Goal: Information Seeking & Learning: Compare options

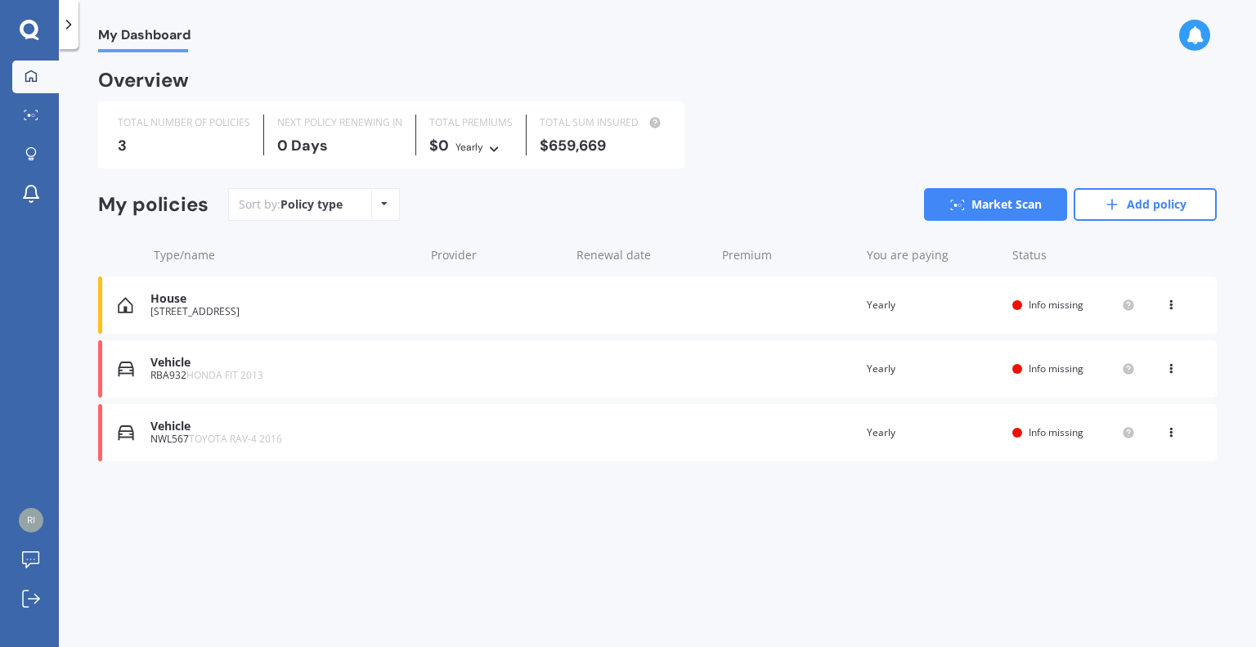
click at [853, 435] on div "Vehicle NWL567 TOYOTA RAV-4 2016 Renewal date Premium You are paying Yearly Sta…" at bounding box center [657, 432] width 1118 height 57
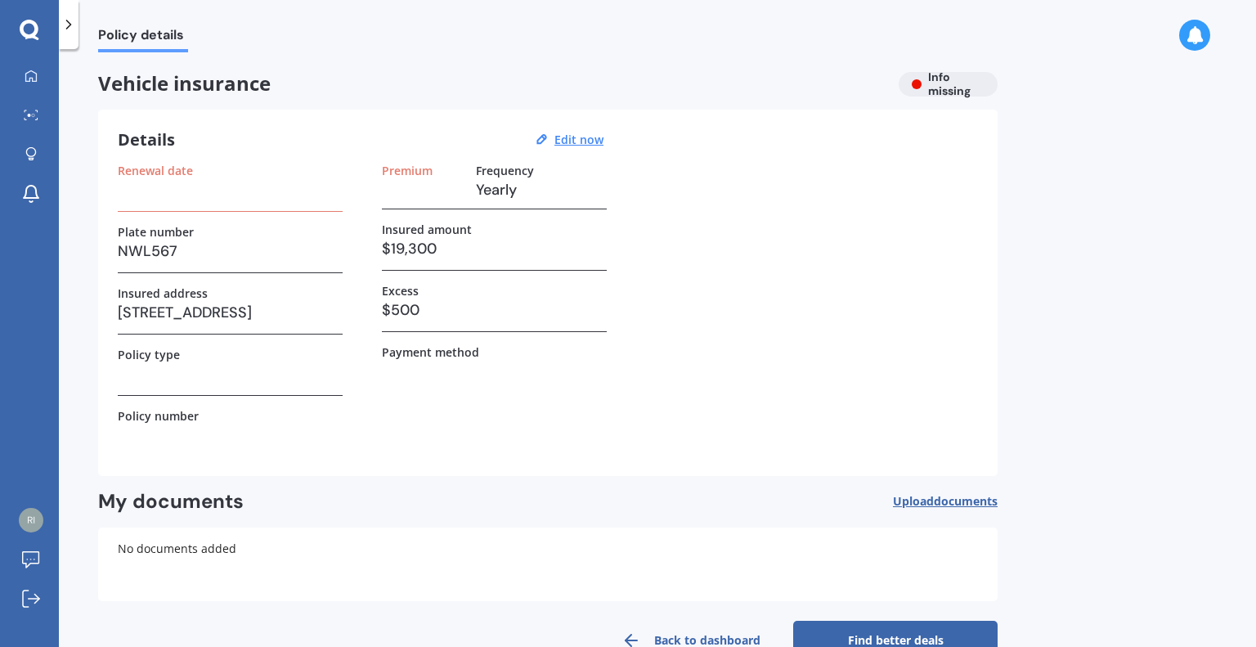
click at [240, 199] on h3 at bounding box center [230, 189] width 225 height 25
click at [159, 196] on h3 at bounding box center [230, 189] width 225 height 25
click at [558, 158] on div "Details Edit now Renewal date Plate number NWL567 Insured address [STREET_ADDRE…" at bounding box center [547, 293] width 899 height 366
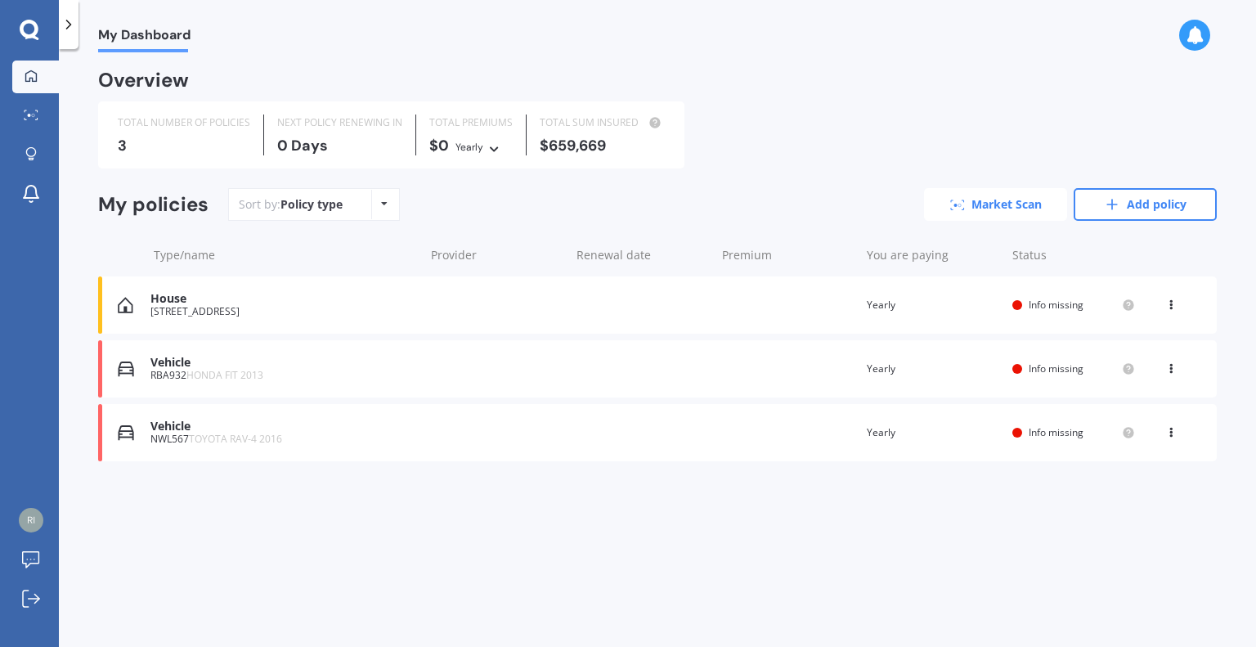
click at [981, 205] on link "Market Scan" at bounding box center [995, 204] width 143 height 33
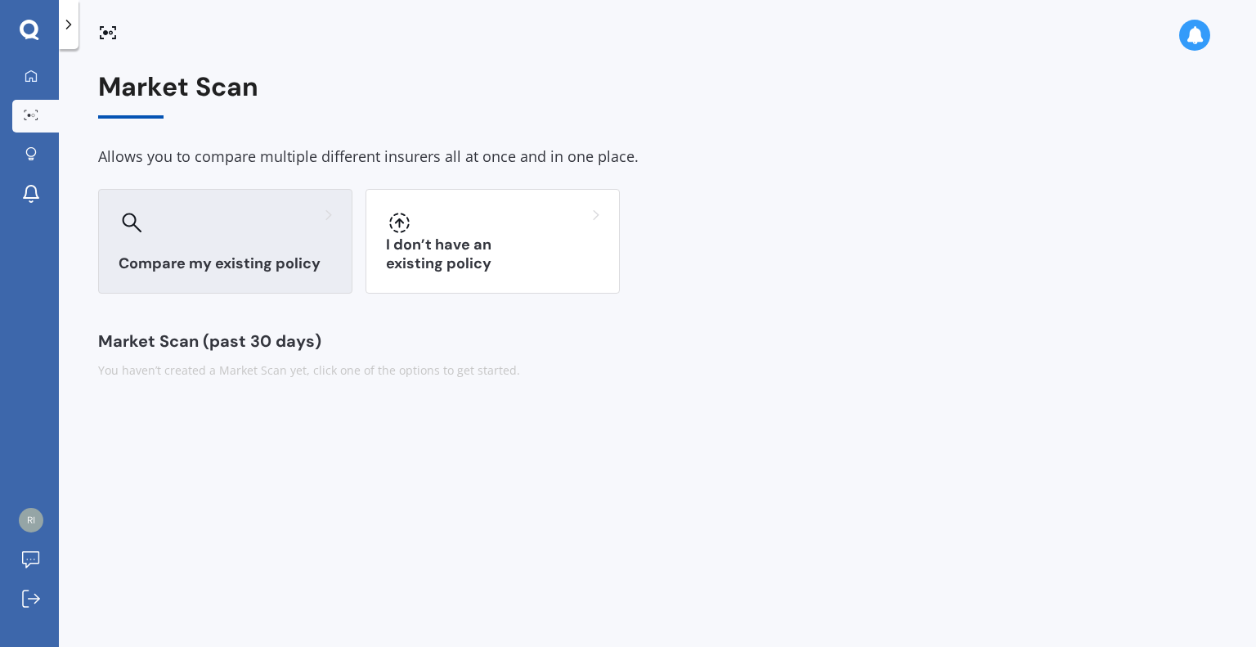
click at [171, 261] on h3 "Compare my existing policy" at bounding box center [225, 263] width 213 height 19
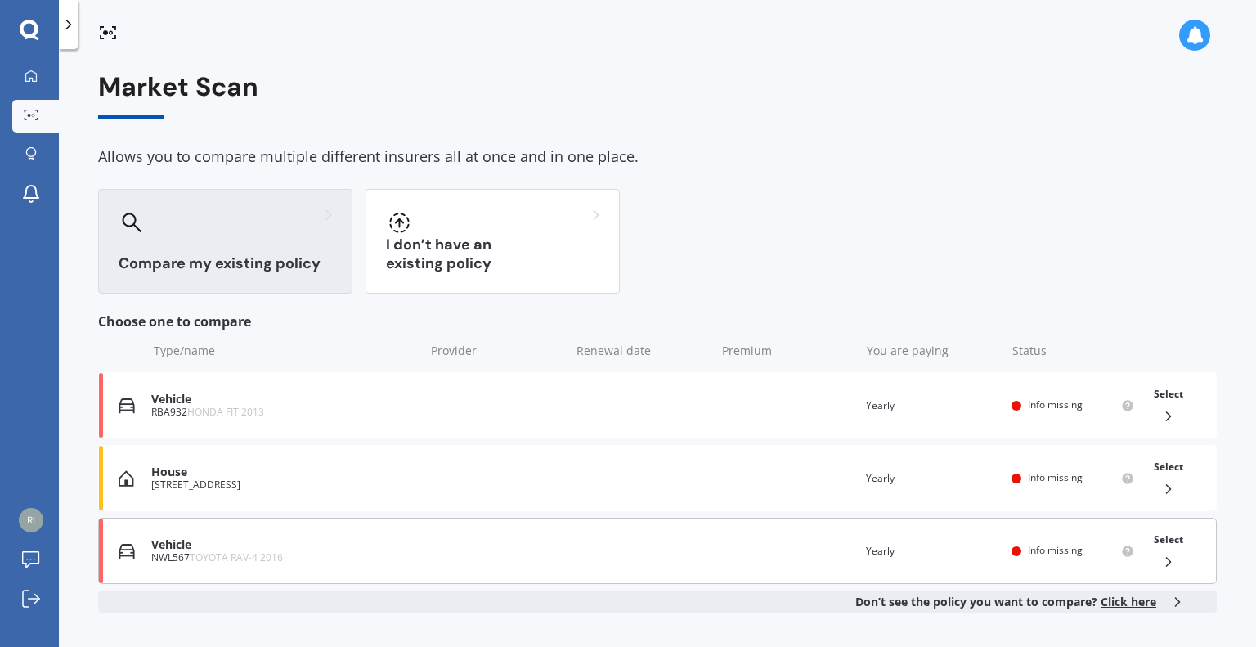
click at [333, 552] on div "NWL567 TOYOTA RAV-4 2016" at bounding box center [283, 557] width 265 height 11
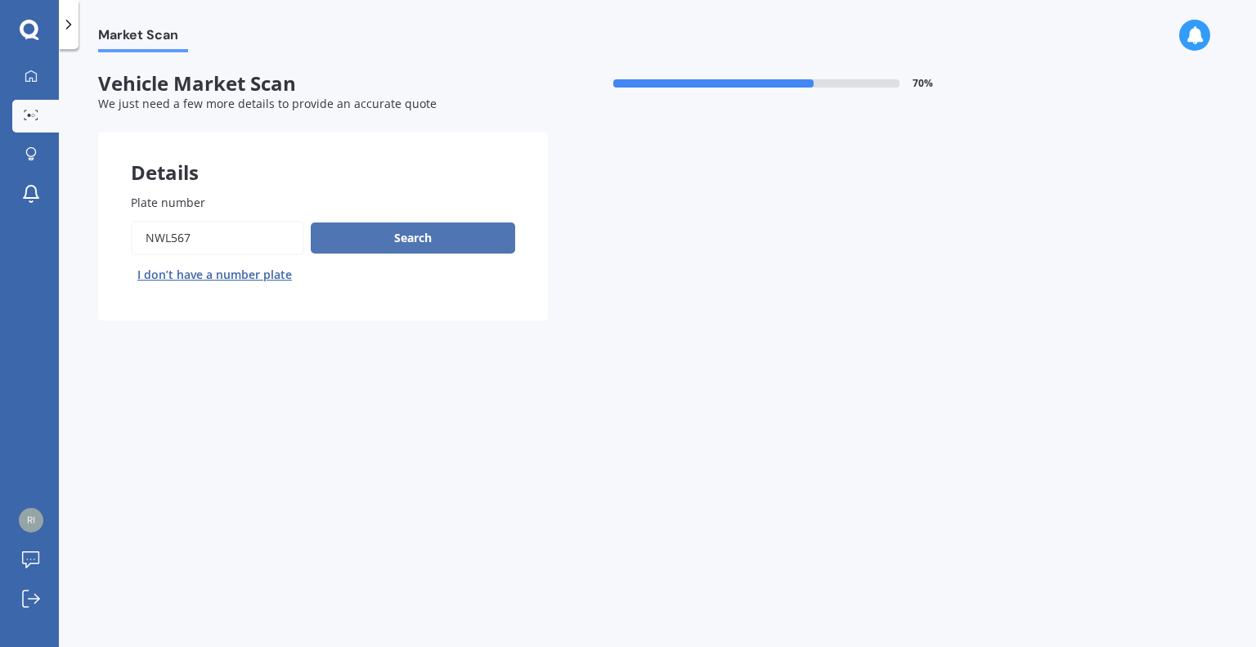
click at [437, 233] on button "Search" at bounding box center [413, 237] width 204 height 31
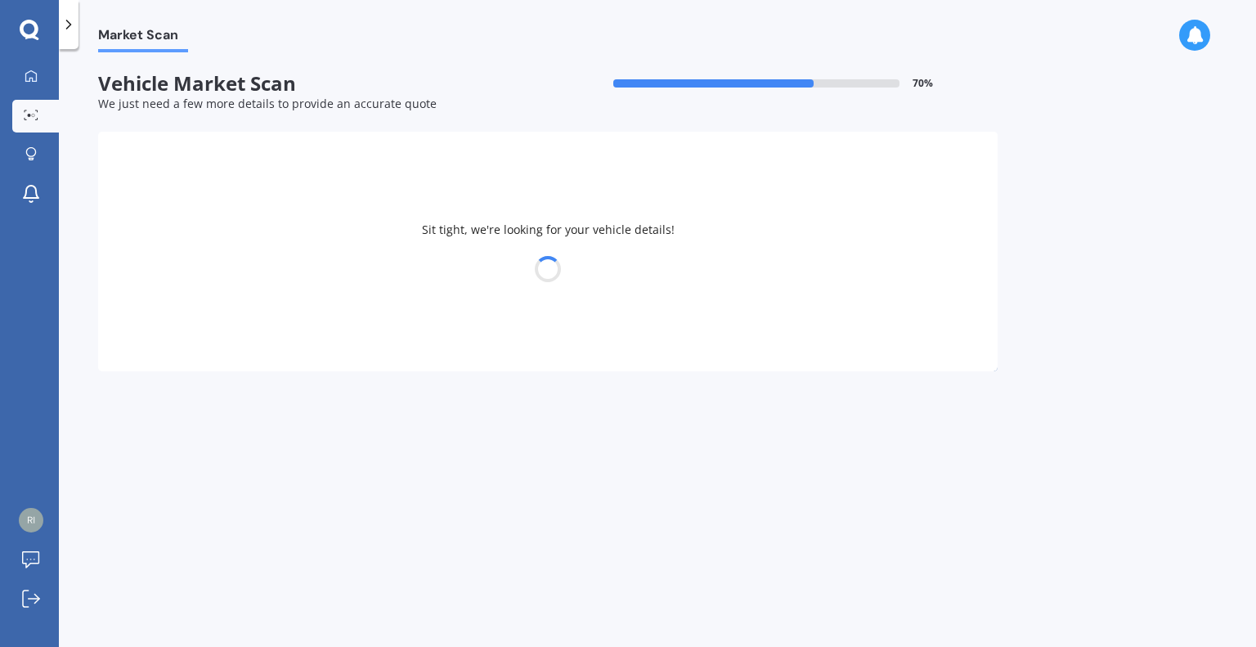
select select "TOYOTA"
select select "20"
select select "06"
select select "1993"
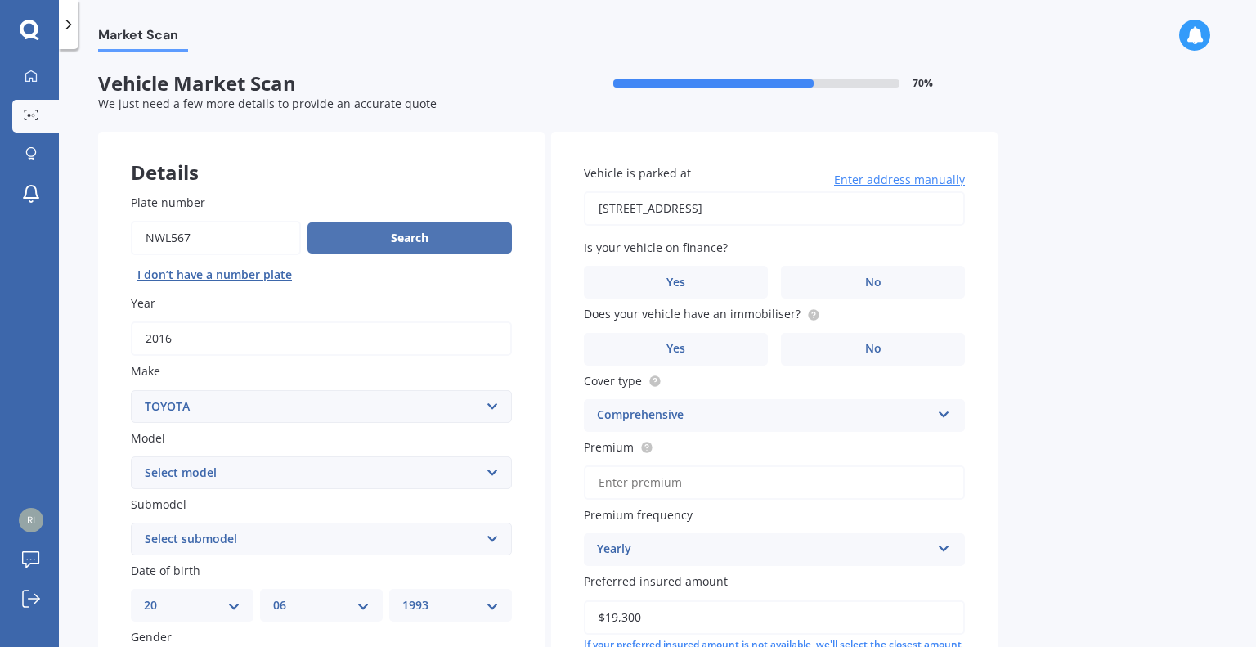
scroll to position [316, 0]
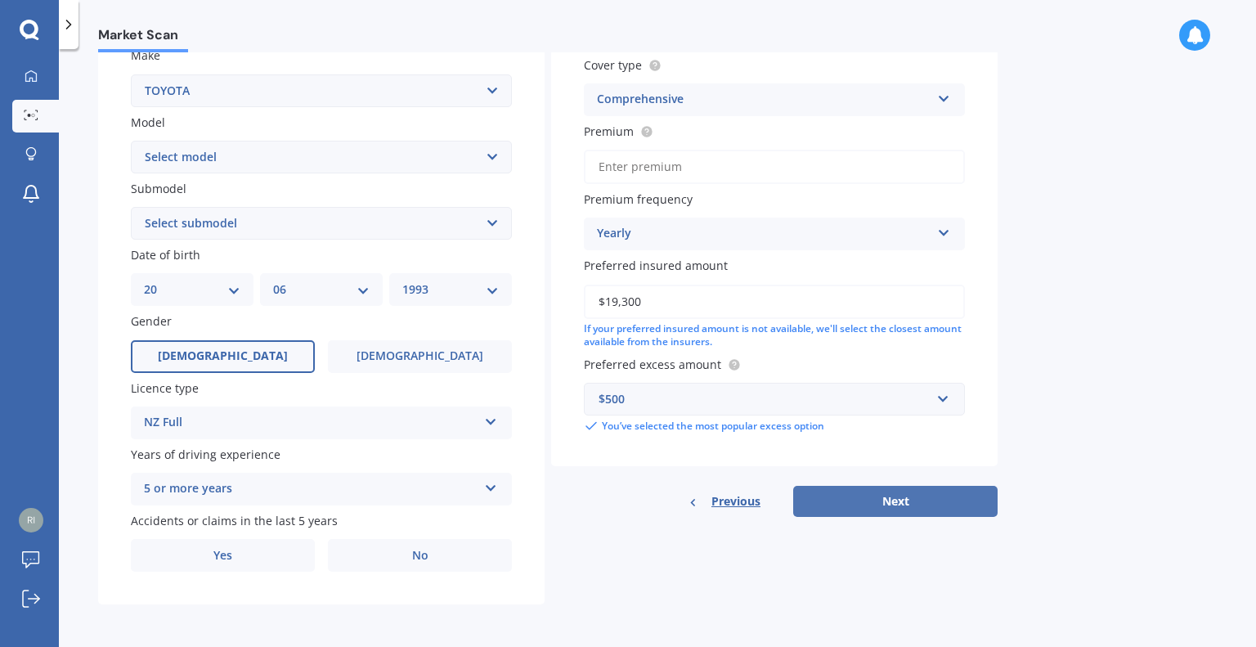
click at [930, 500] on button "Next" at bounding box center [895, 501] width 204 height 31
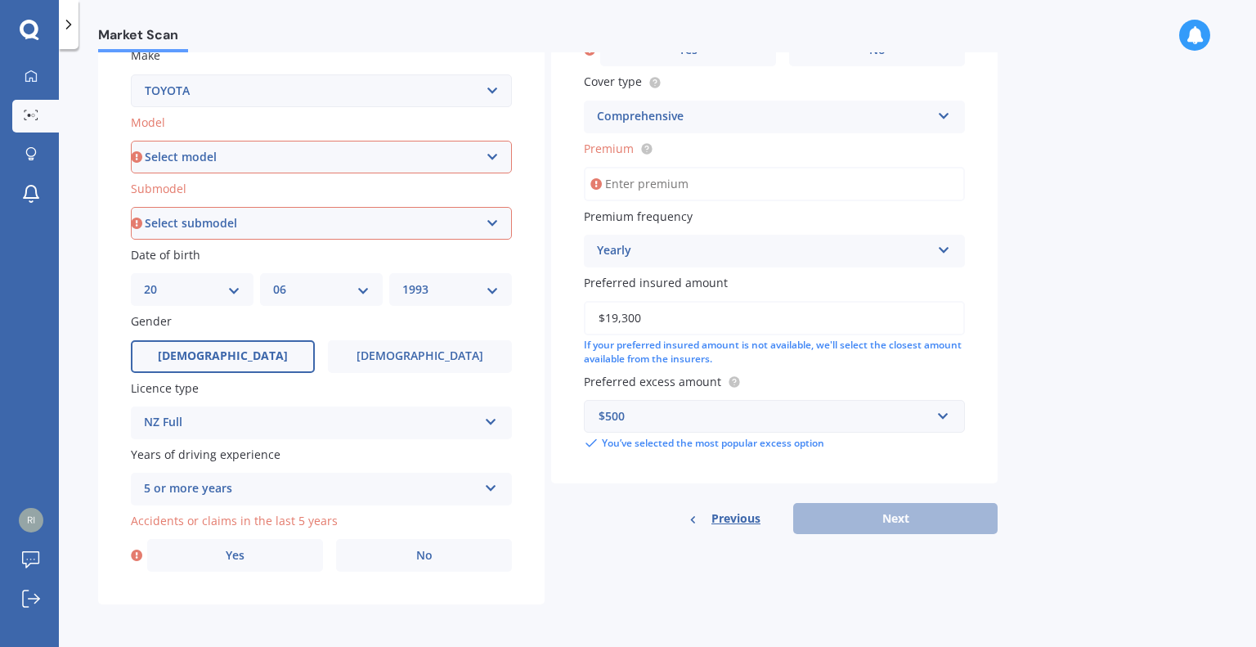
click at [350, 156] on select "Select model 4 Runner 86 [PERSON_NAME] Alphard Altezza Aqua Aristo Aurion Auris…" at bounding box center [321, 157] width 381 height 33
select select "RAV-4"
click at [131, 141] on select "Select model 4 Runner 86 [PERSON_NAME] Alphard Altezza Aqua Aristo Aurion Auris…" at bounding box center [321, 157] width 381 height 33
click at [350, 231] on select "Select submodel Diesel EV GX SUV 2.2/4WD/6AT Hybrid Hybrid 2WD Petrol" at bounding box center [321, 223] width 381 height 33
select select "PETROL"
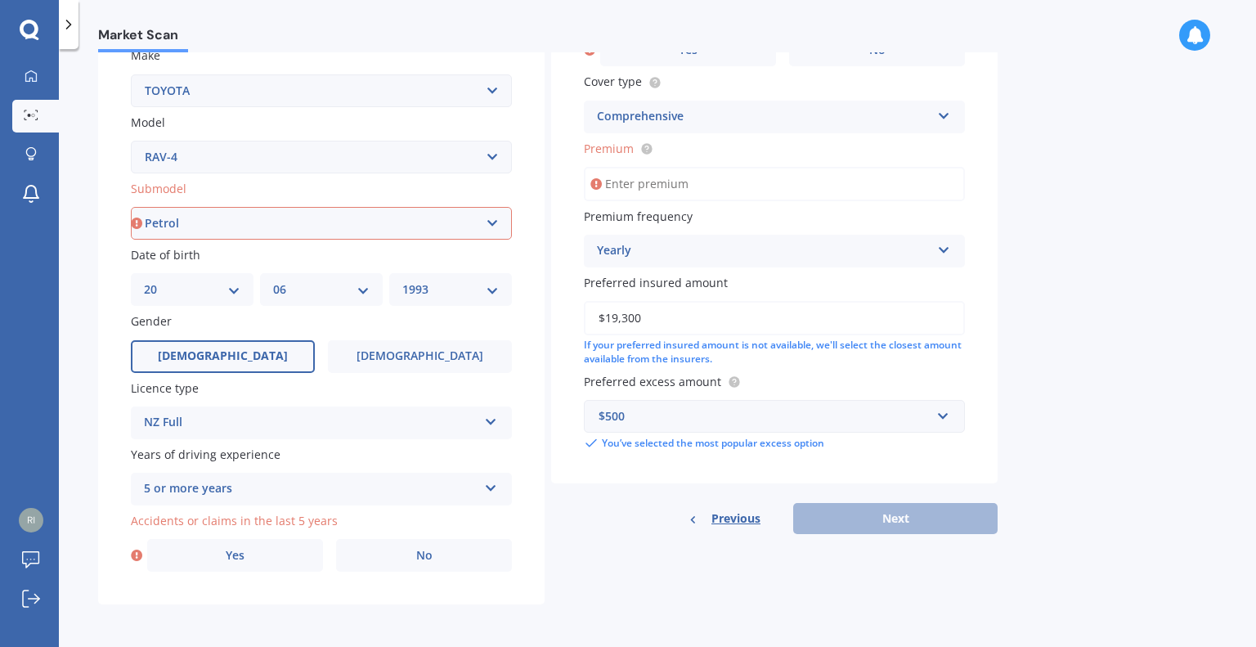
click at [131, 207] on select "Select submodel Diesel EV GX SUV 2.2/4WD/6AT Hybrid Hybrid 2WD Petrol" at bounding box center [321, 223] width 381 height 33
click at [484, 556] on label "No" at bounding box center [424, 555] width 176 height 33
click at [0, 0] on input "No" at bounding box center [0, 0] width 0 height 0
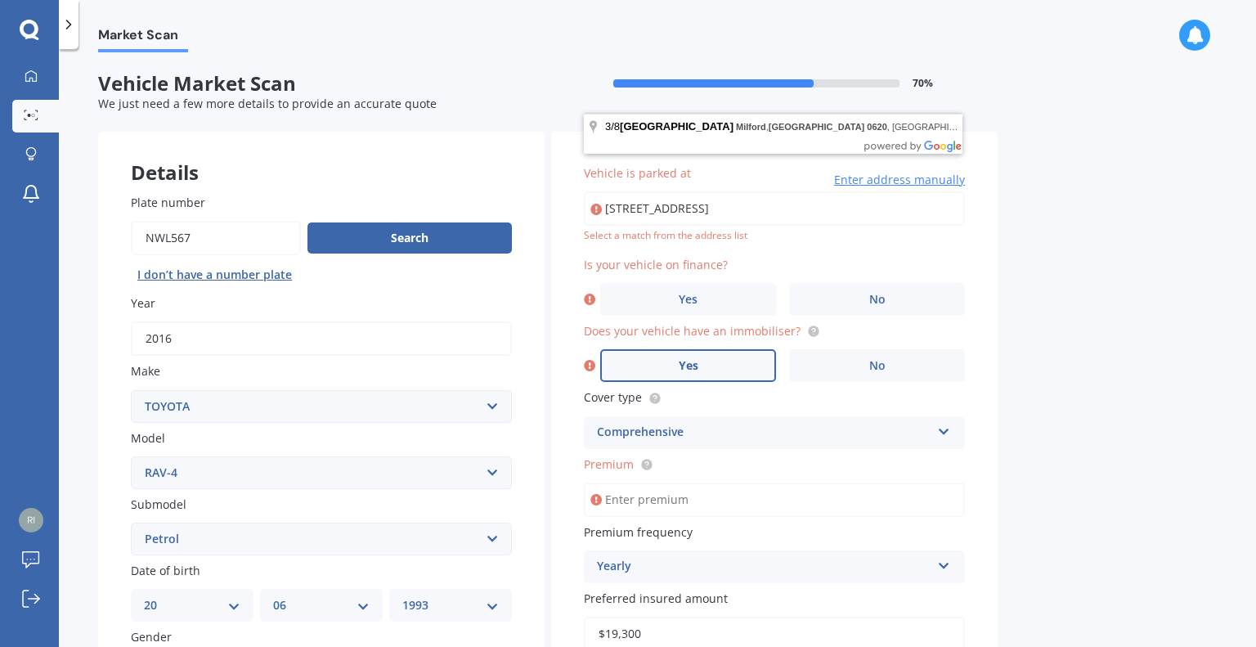
scroll to position [0, 0]
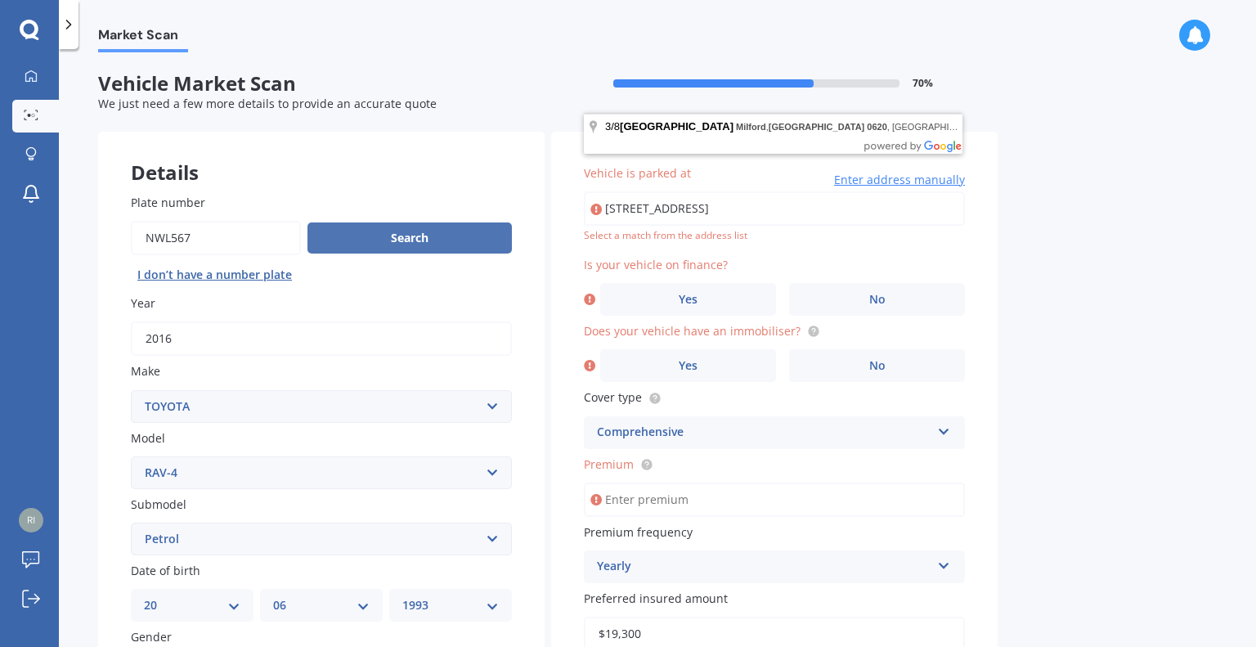
drag, startPoint x: 853, startPoint y: 195, endPoint x: 464, endPoint y: 238, distance: 391.5
click at [464, 238] on div "Details Plate number Search I don’t have a number plate Year [DATE] Make Select…" at bounding box center [547, 526] width 899 height 789
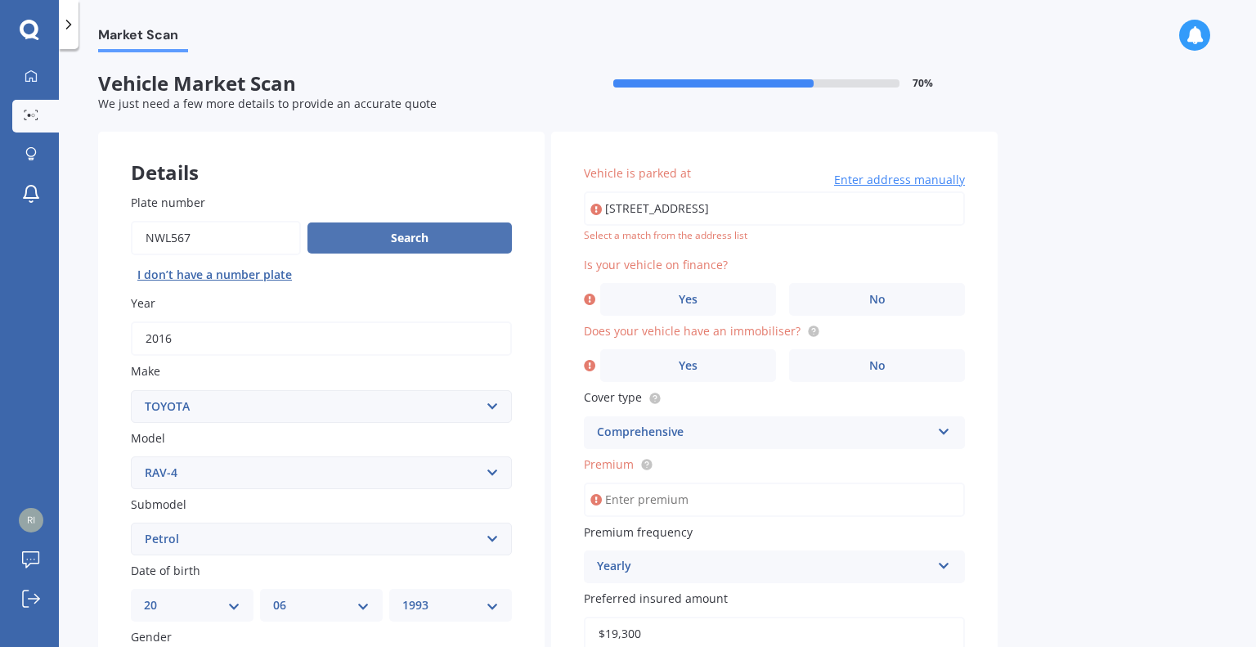
type input "[STREET_ADDRESS]"
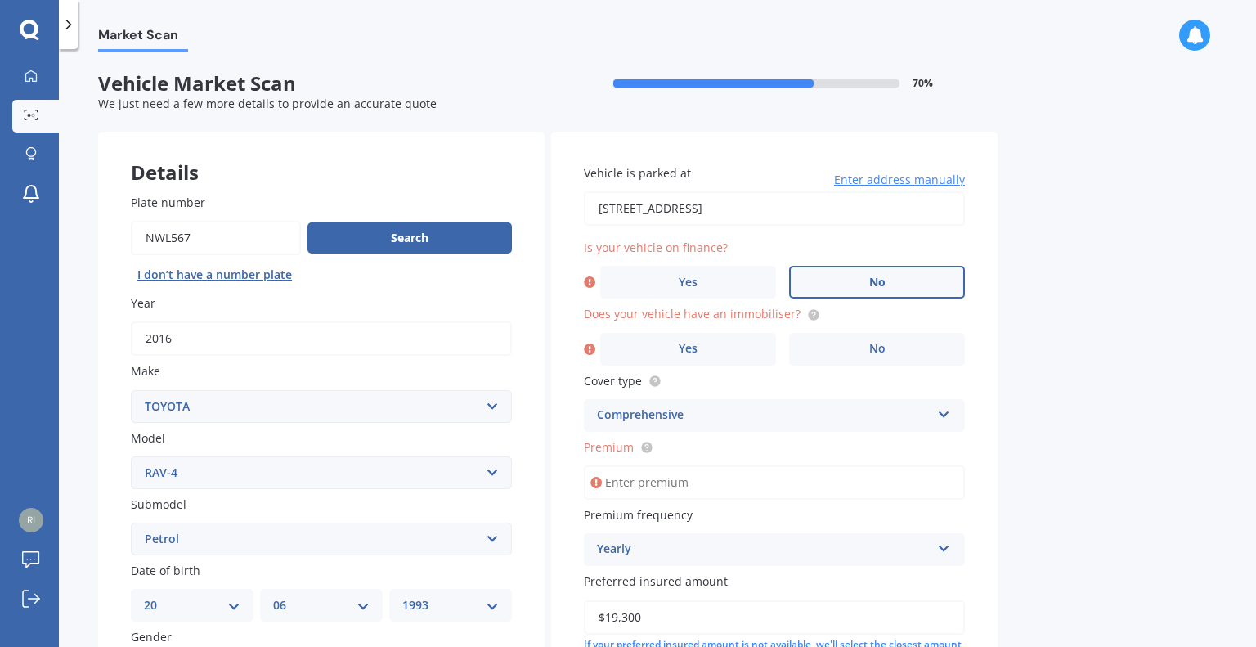
click at [853, 275] on label "No" at bounding box center [877, 282] width 176 height 33
click at [0, 0] on input "No" at bounding box center [0, 0] width 0 height 0
click at [866, 344] on label "No" at bounding box center [877, 349] width 176 height 33
click at [0, 0] on input "No" at bounding box center [0, 0] width 0 height 0
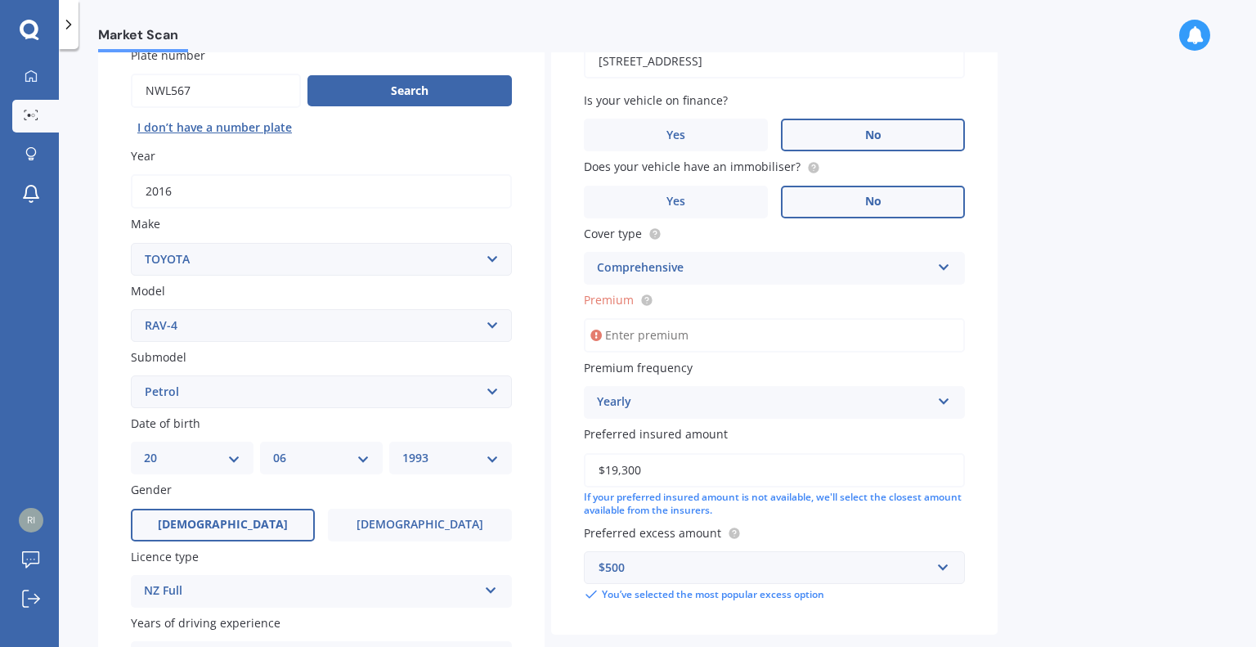
scroll to position [147, 0]
click at [858, 338] on input "Premium" at bounding box center [774, 335] width 381 height 34
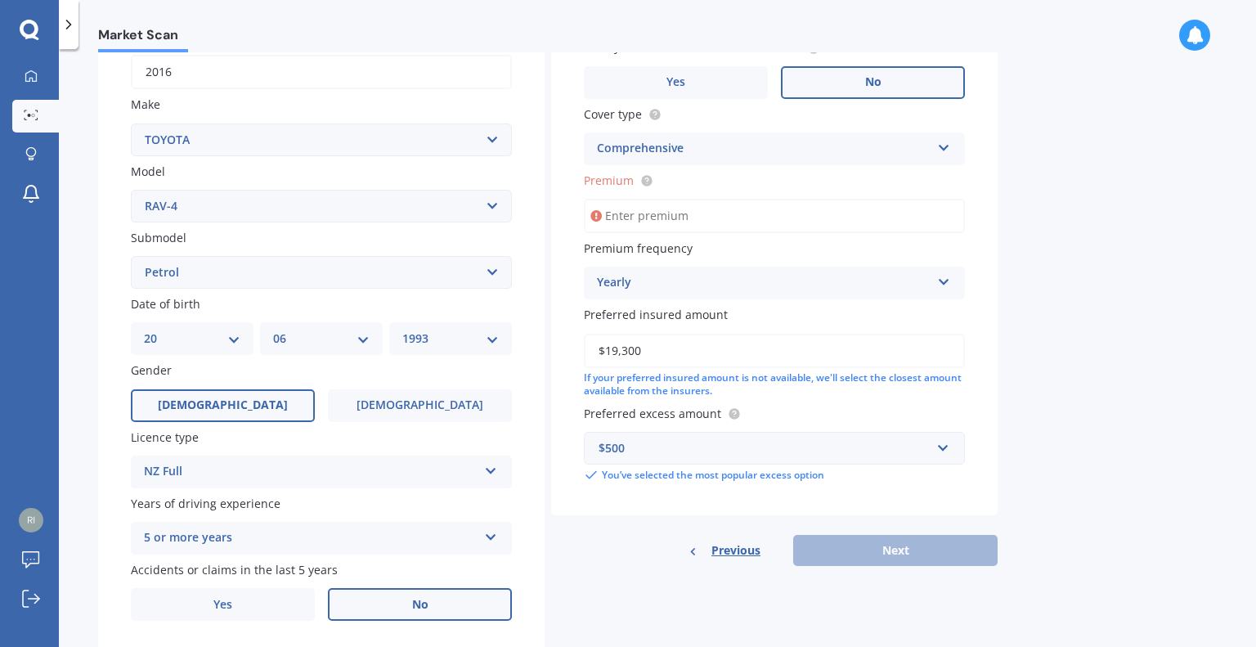
scroll to position [267, 0]
type input "$1,500.00"
click at [953, 538] on button "Next" at bounding box center [895, 549] width 204 height 31
select select "20"
select select "06"
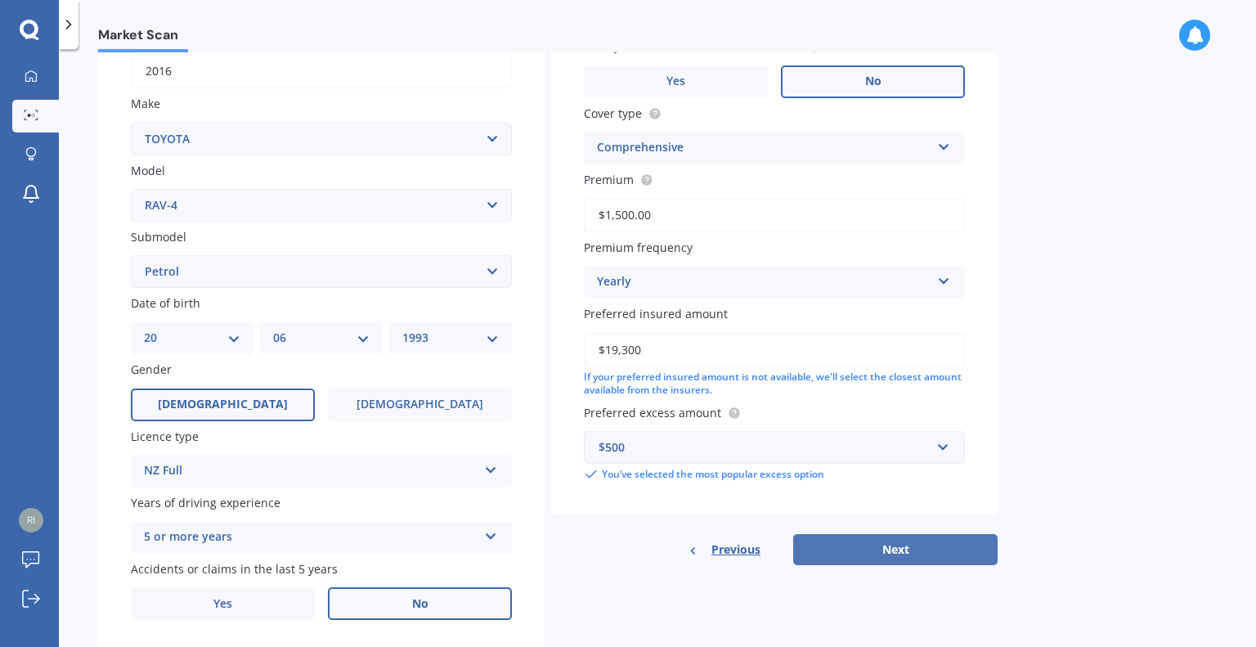
select select "1993"
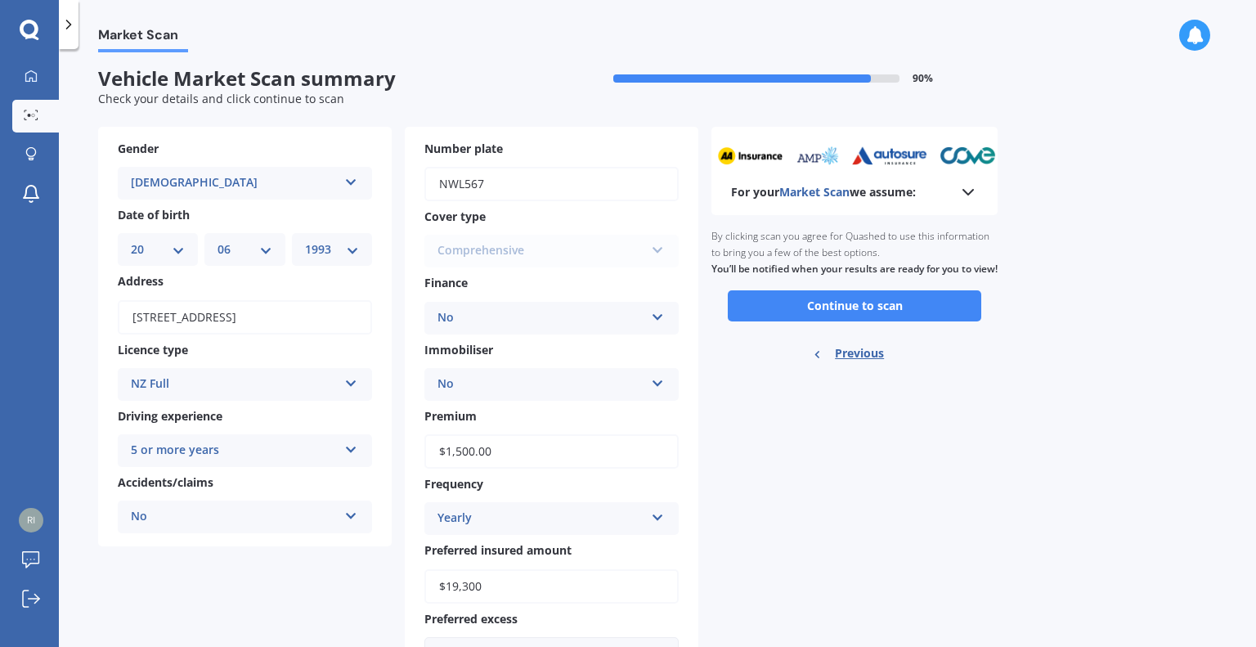
scroll to position [0, 0]
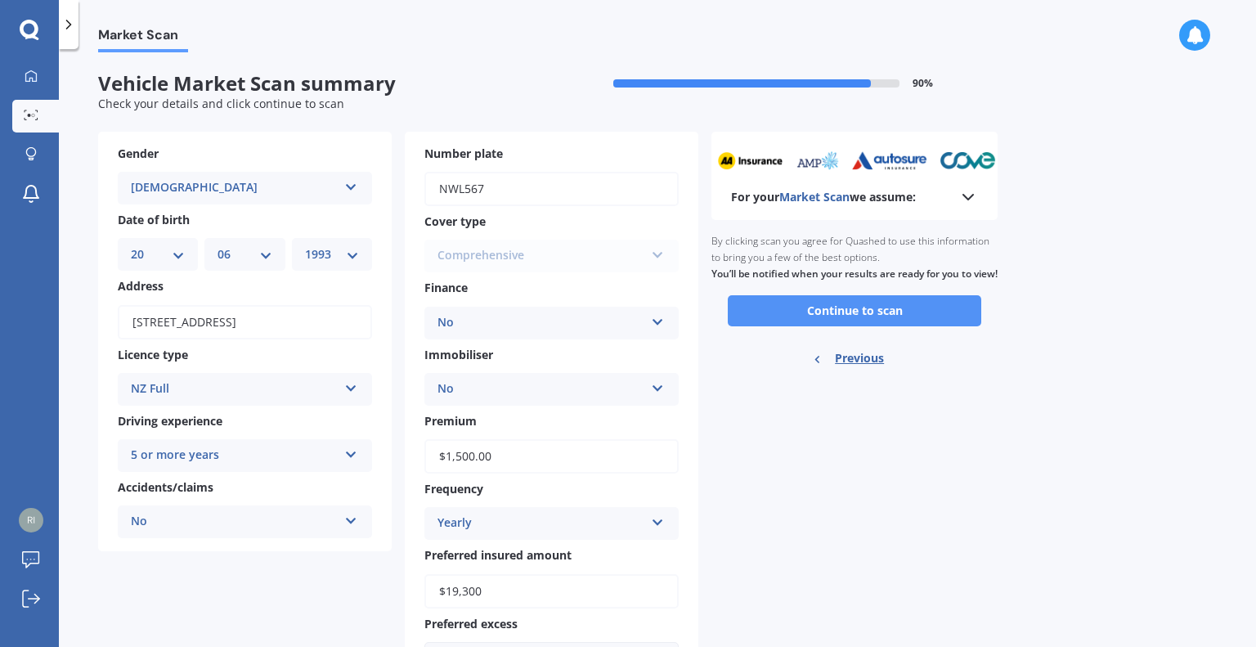
click at [875, 326] on button "Continue to scan" at bounding box center [854, 310] width 253 height 31
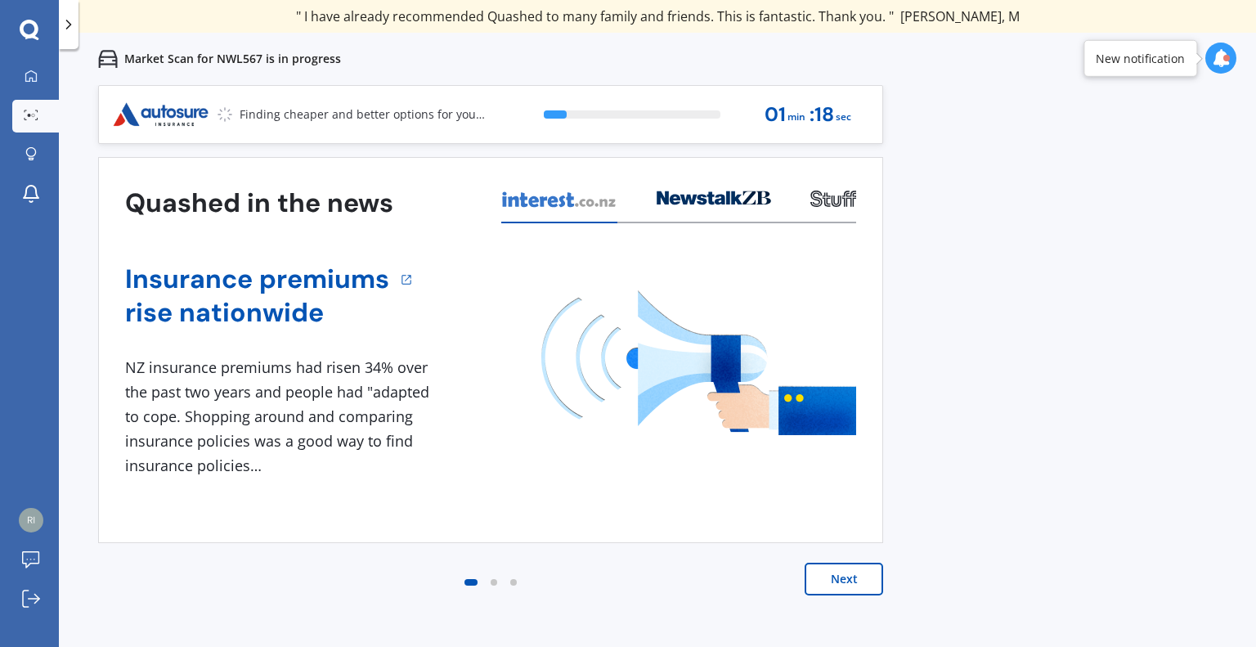
click at [865, 576] on button "Next" at bounding box center [843, 578] width 78 height 33
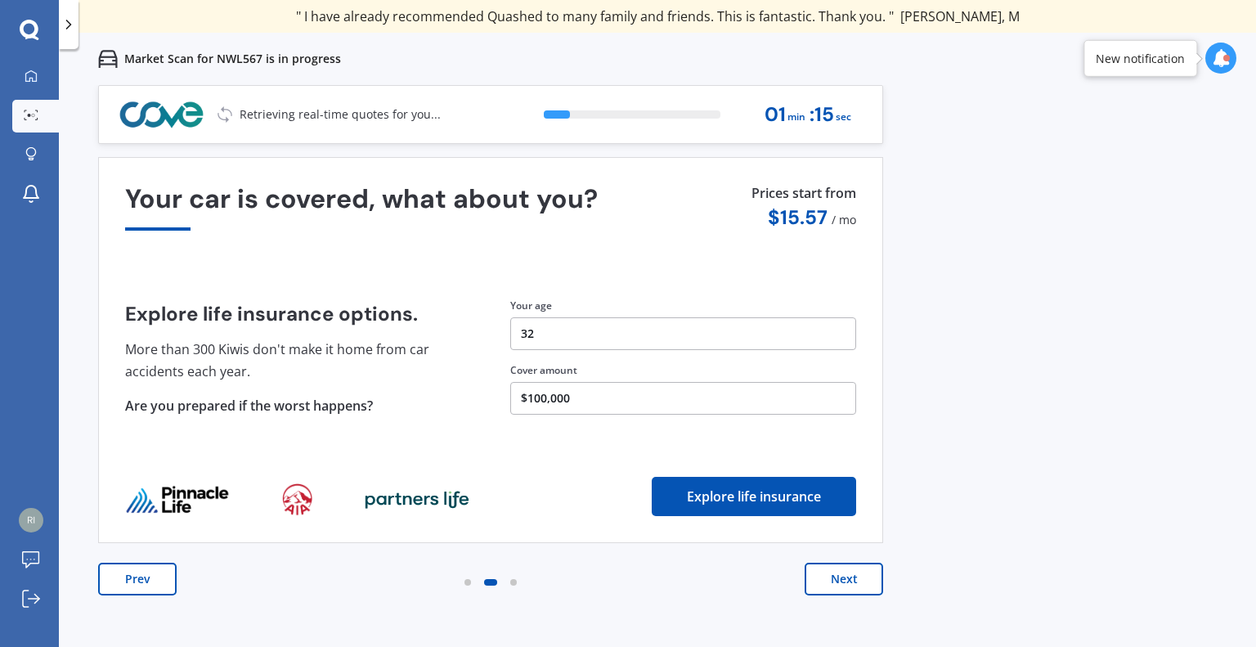
click at [153, 579] on button "Prev" at bounding box center [137, 578] width 78 height 33
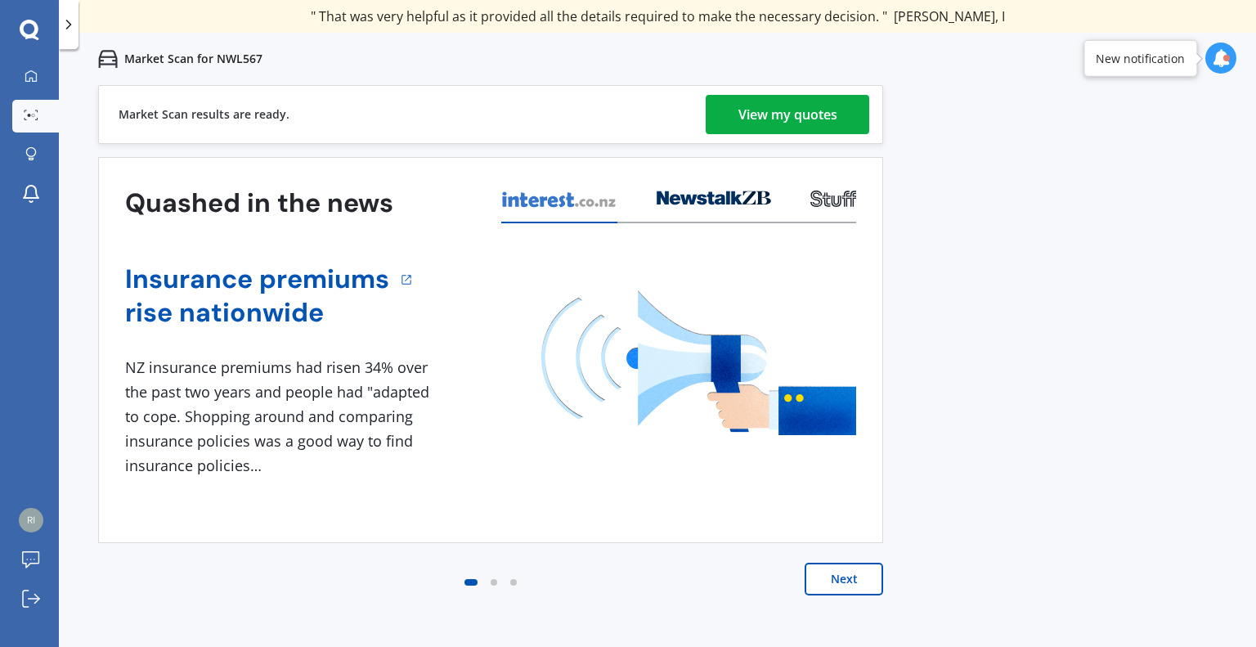
click at [717, 117] on link "View my quotes" at bounding box center [788, 114] width 164 height 39
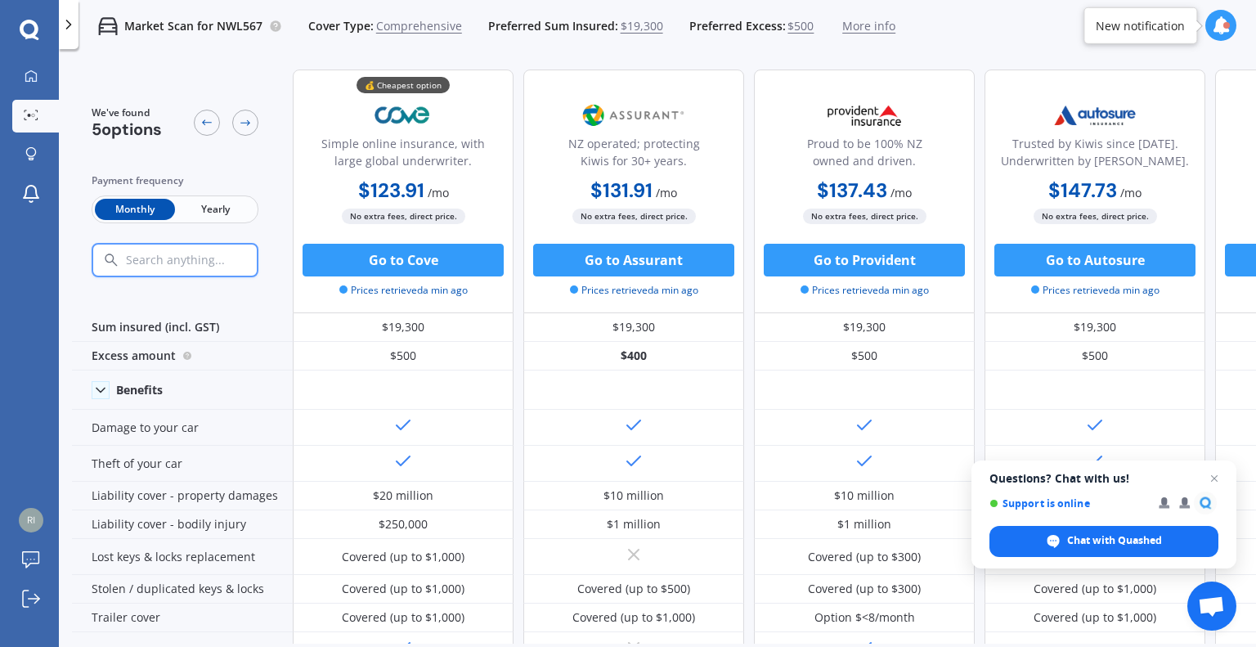
click at [231, 212] on span "Yearly" at bounding box center [215, 209] width 80 height 21
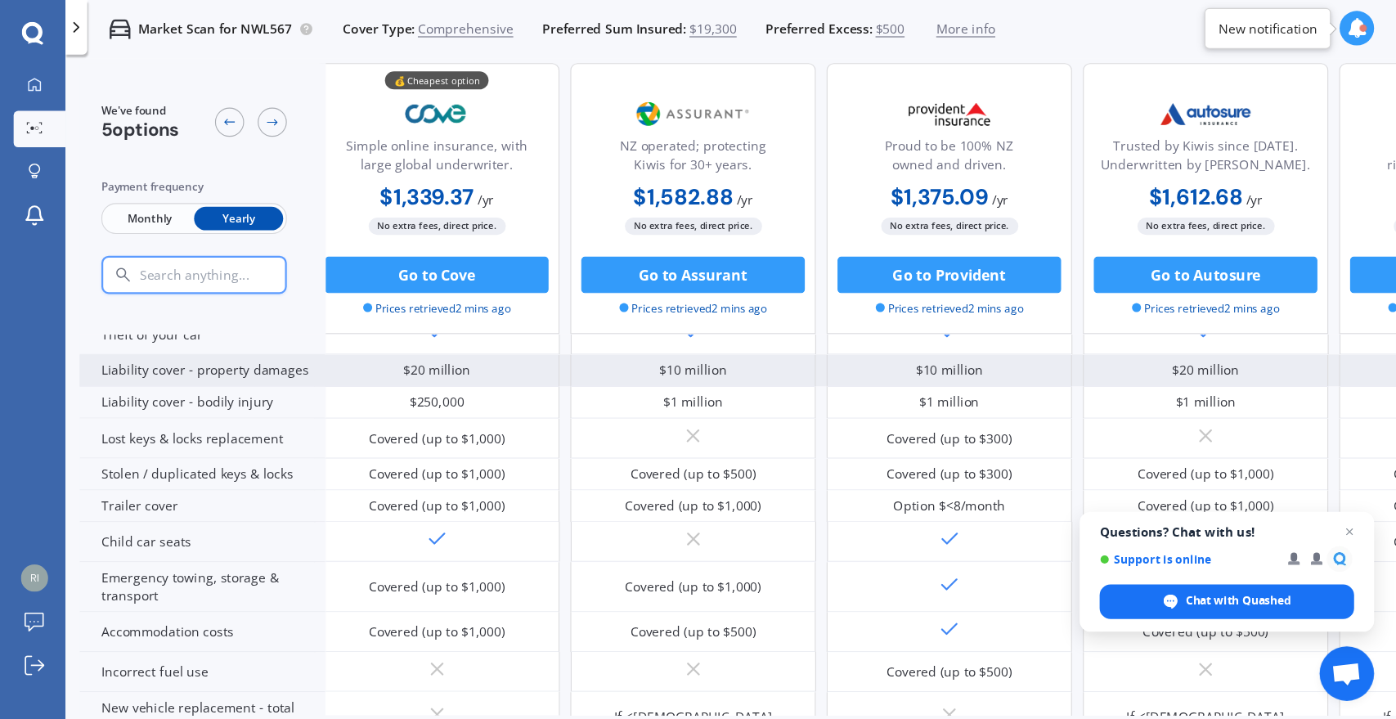
scroll to position [163, 10]
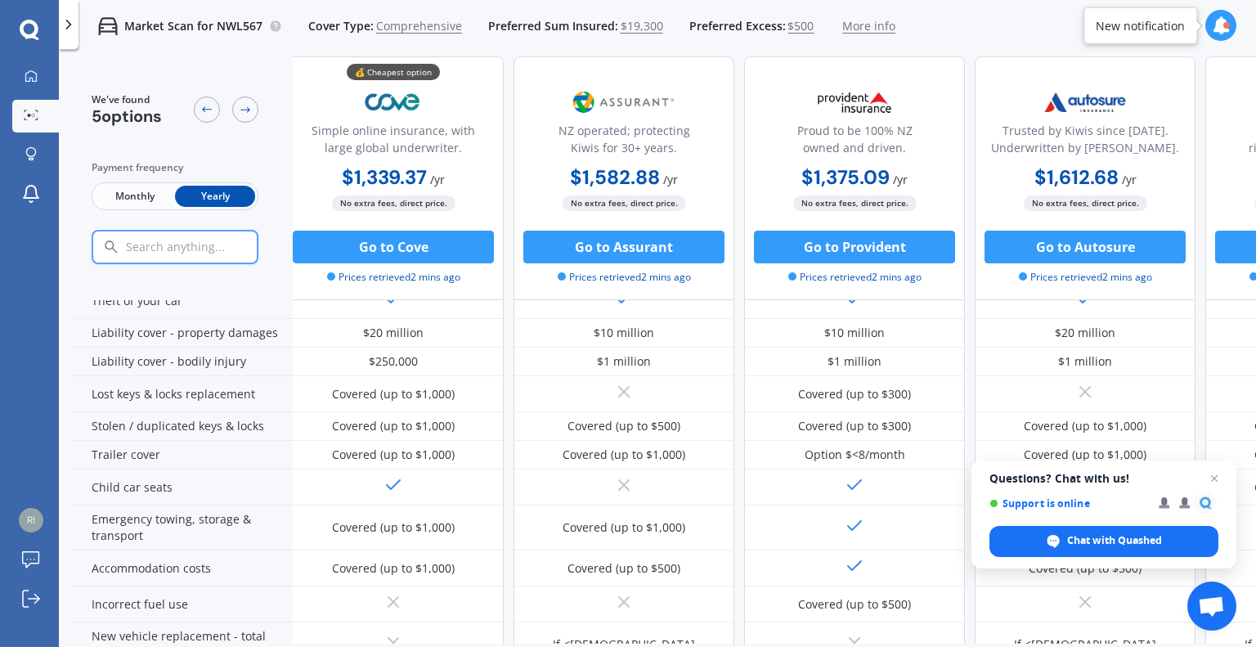
click at [1017, 29] on div "Market Scan for NWL567 Cover Type: Comprehensive Preferred Sum Insured: $19,300…" at bounding box center [657, 26] width 1197 height 52
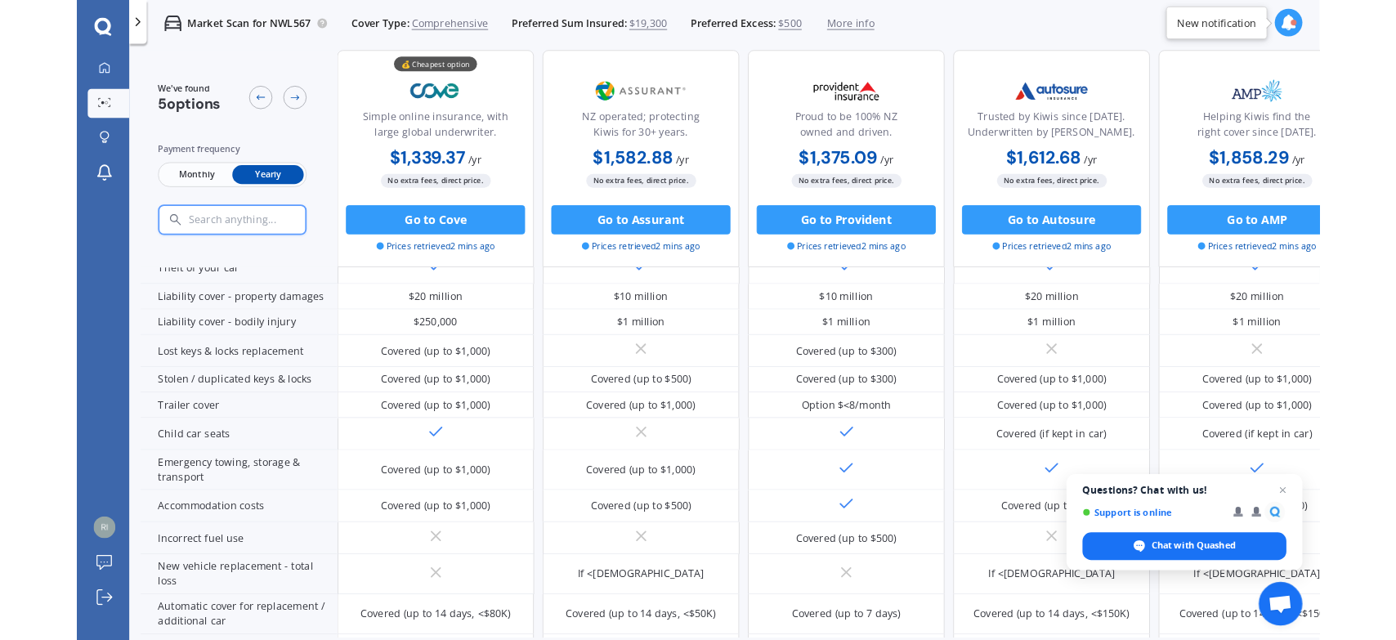
scroll to position [163, 0]
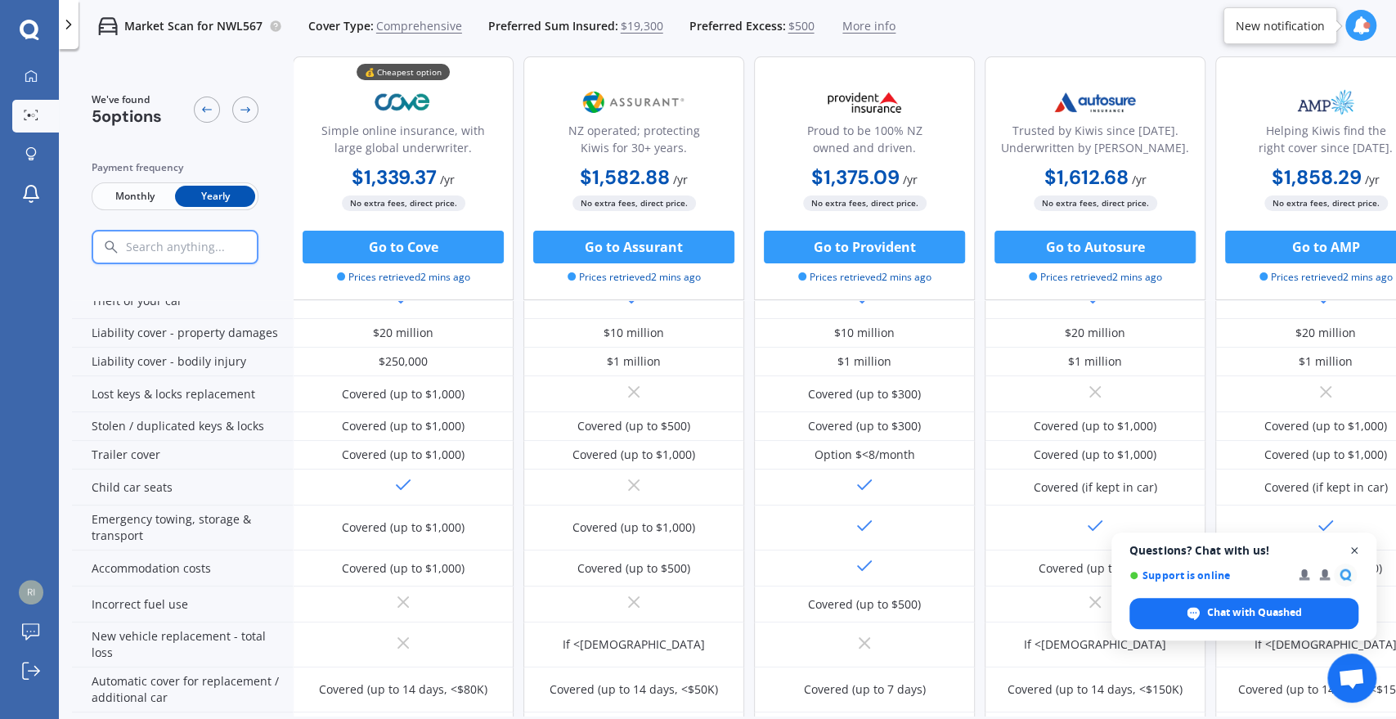
click at [1255, 548] on span "Close chat" at bounding box center [1354, 550] width 20 height 20
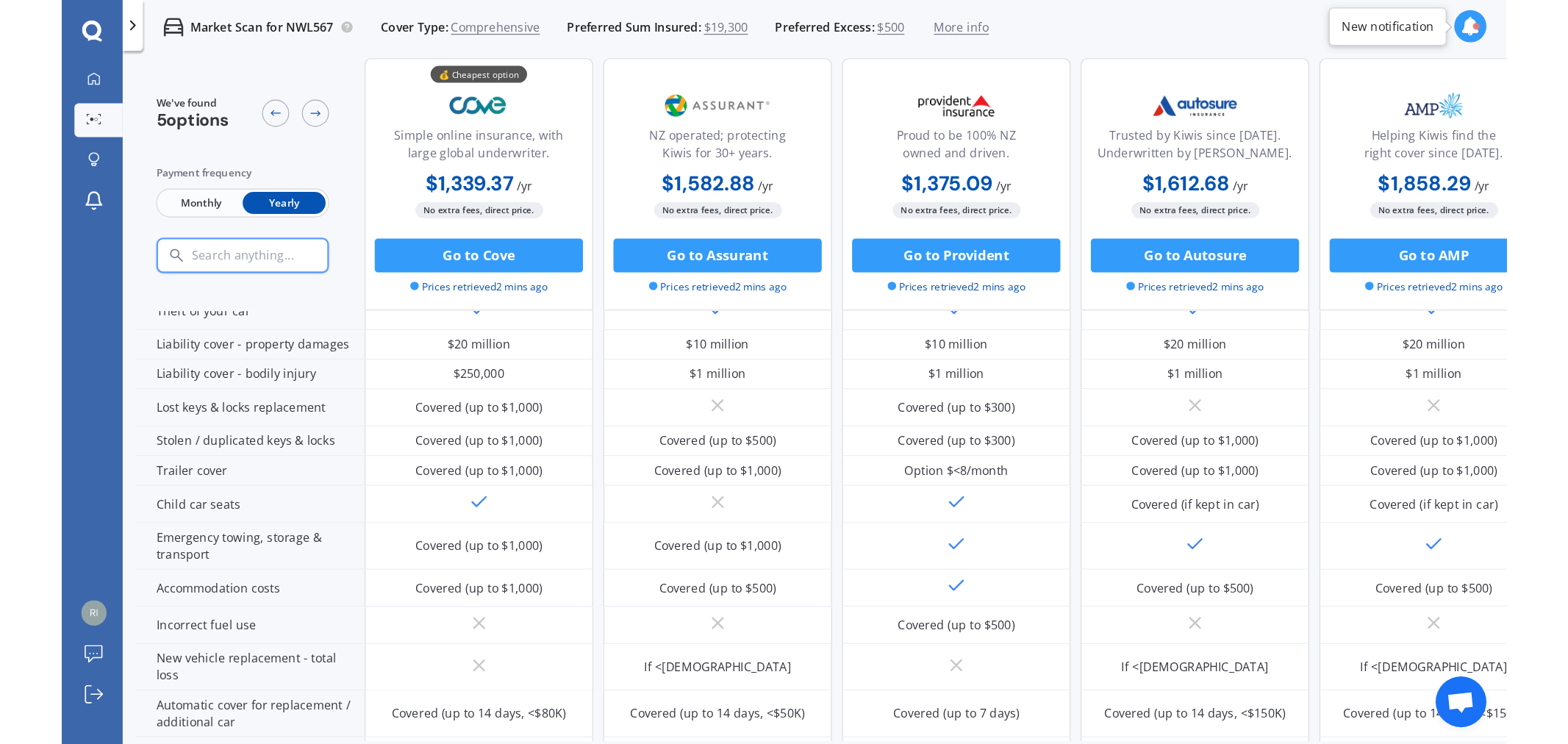
scroll to position [146, 0]
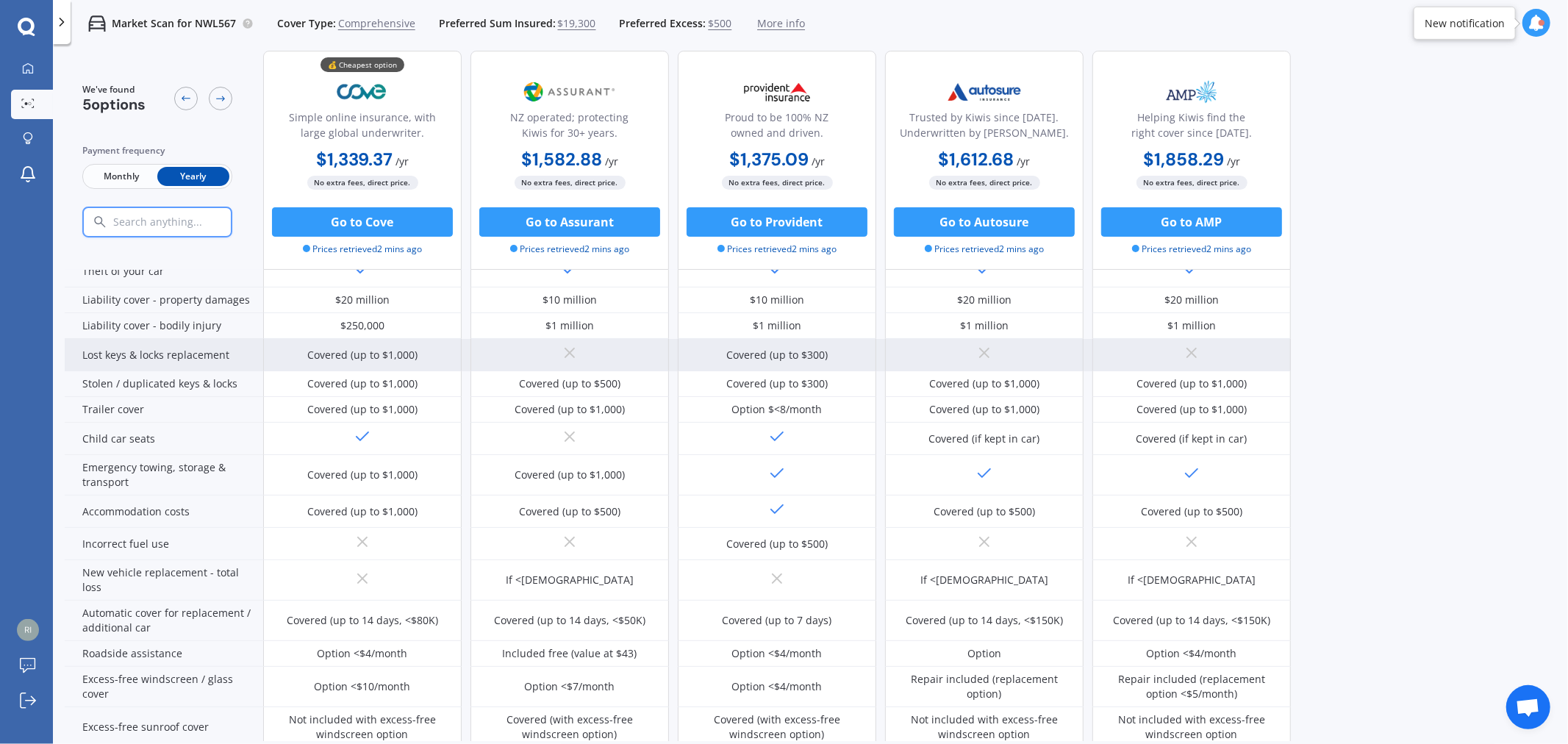
click at [783, 342] on div "Covered (up to $300)" at bounding box center [777, 355] width 199 height 32
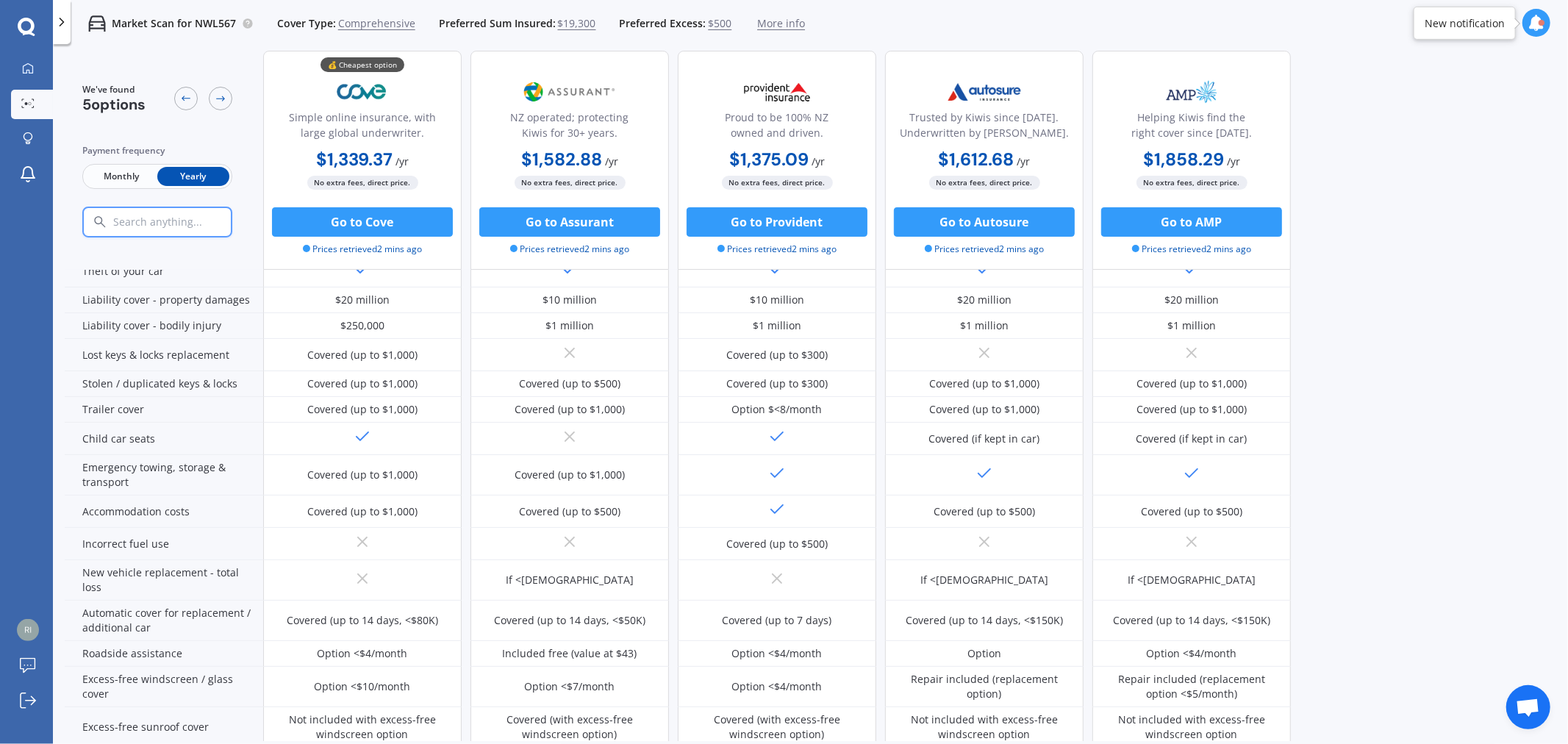
drag, startPoint x: 1454, startPoint y: 587, endPoint x: 1457, endPoint y: 354, distance: 233.0
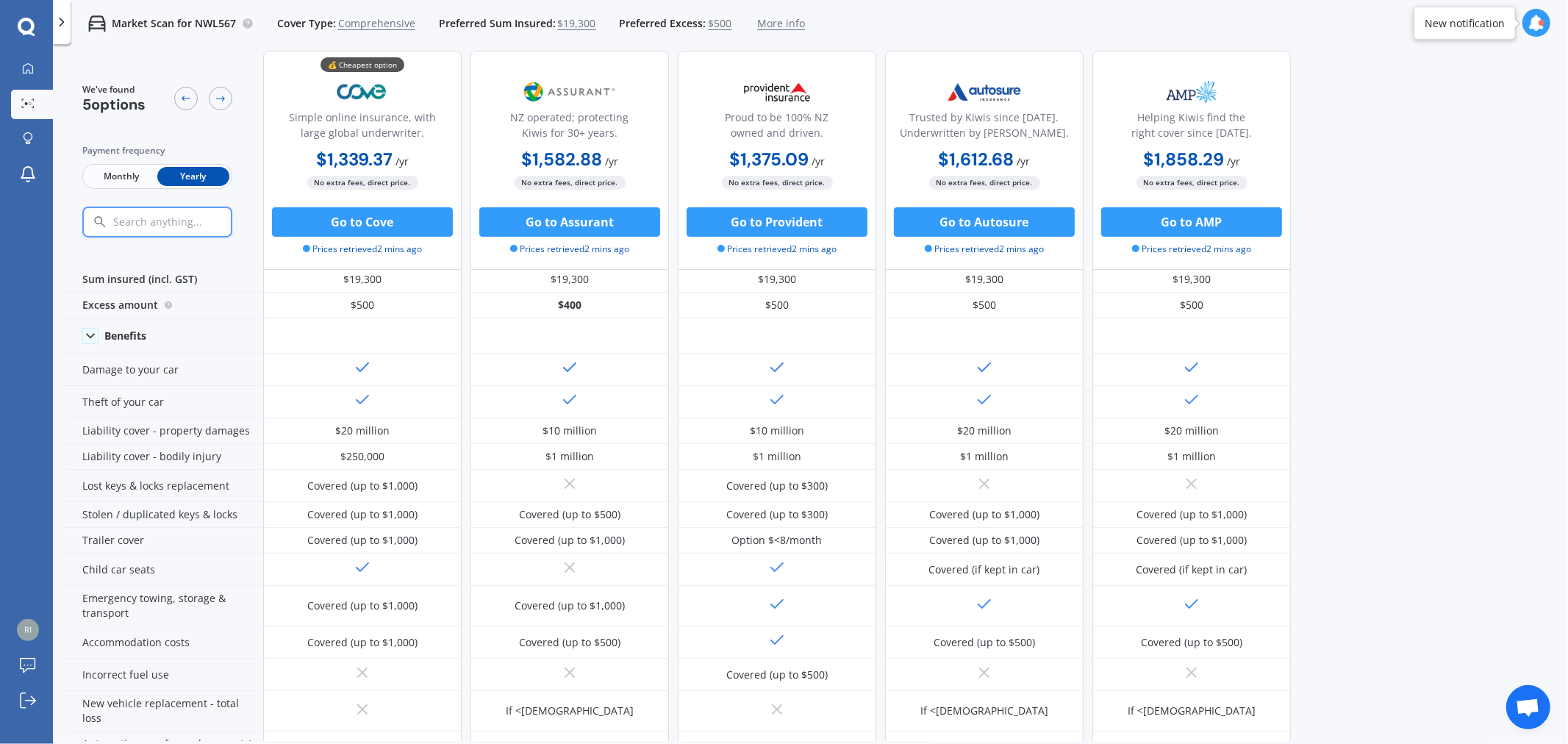
scroll to position [0, 0]
